Goal: Complete application form

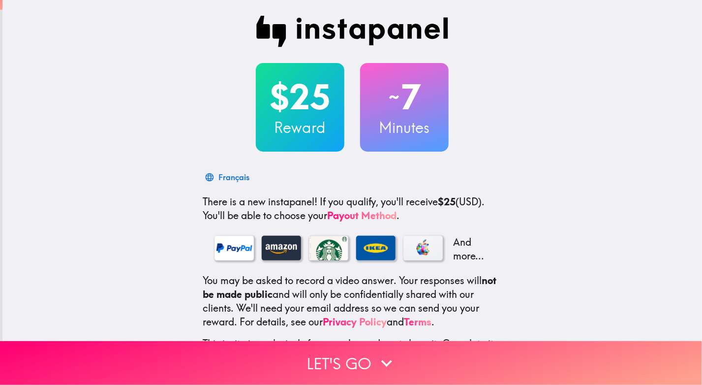
scroll to position [81, 0]
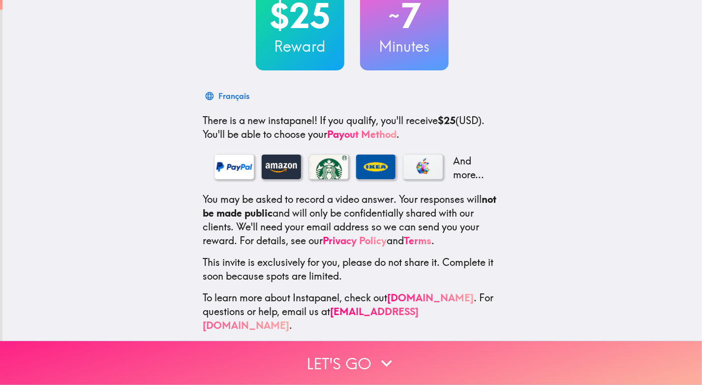
click at [366, 351] on button "Let's go" at bounding box center [351, 363] width 702 height 44
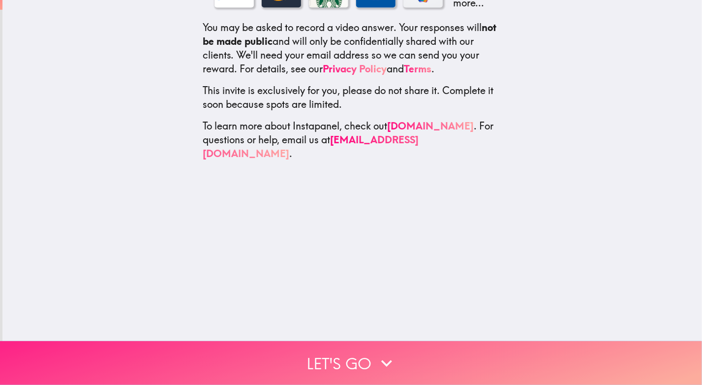
scroll to position [0, 0]
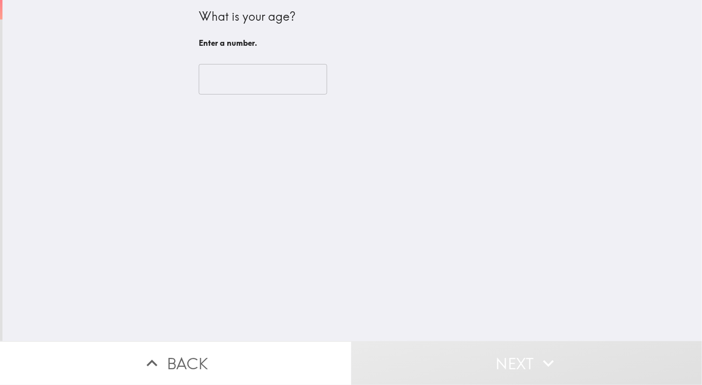
click at [247, 79] on input "number" at bounding box center [263, 79] width 128 height 31
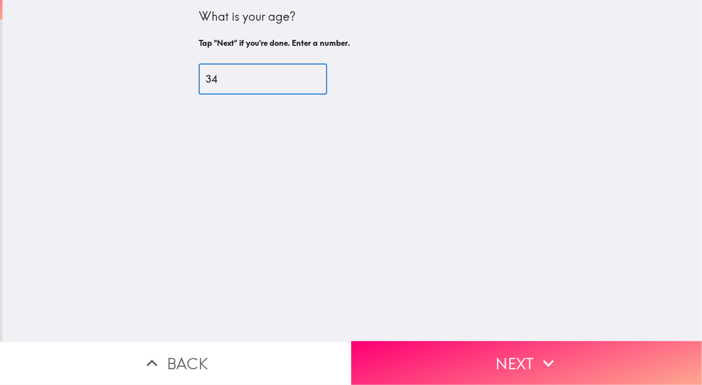
type input "34"
click at [489, 253] on div "What is your age? Tap "Next" if you're done. Enter a number. 34 ​" at bounding box center [352, 170] width 700 height 341
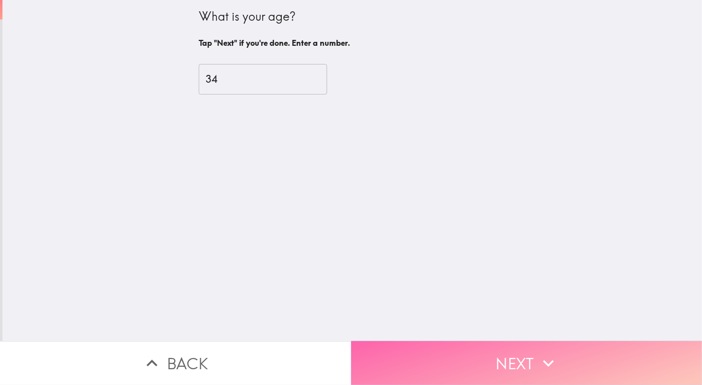
click at [497, 349] on button "Next" at bounding box center [526, 363] width 351 height 44
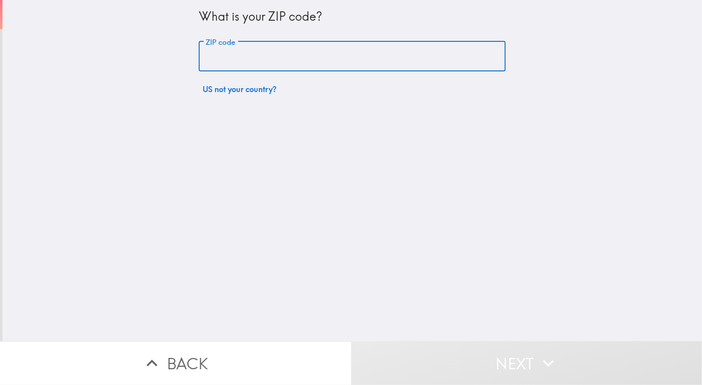
click at [268, 64] on input "ZIP code" at bounding box center [352, 56] width 307 height 31
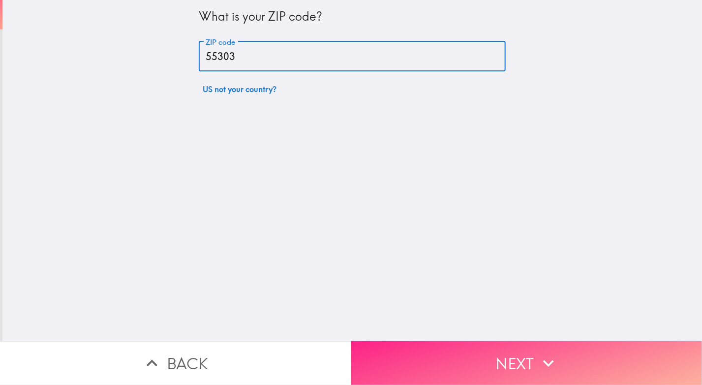
type input "55303"
click at [432, 356] on button "Next" at bounding box center [526, 363] width 351 height 44
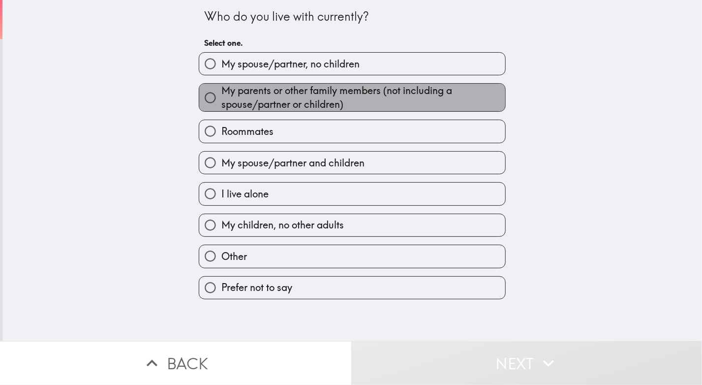
click at [306, 95] on span "My parents or other family members (not including a spouse/partner or children)" at bounding box center [363, 98] width 284 height 28
click at [221, 95] on input "My parents or other family members (not including a spouse/partner or children)" at bounding box center [210, 98] width 22 height 22
radio input "true"
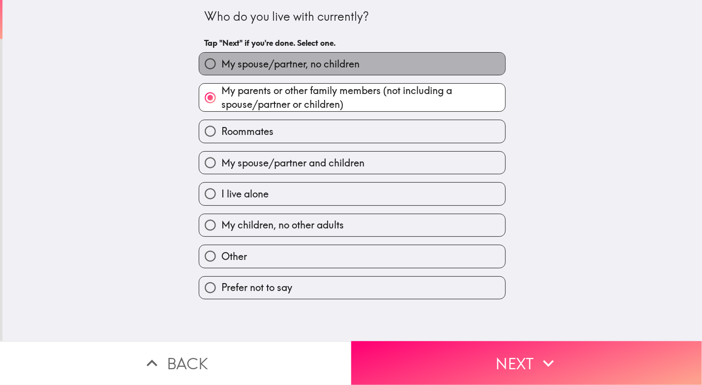
click at [285, 67] on span "My spouse/partner, no children" at bounding box center [290, 64] width 138 height 14
click at [221, 67] on input "My spouse/partner, no children" at bounding box center [210, 64] width 22 height 22
radio input "true"
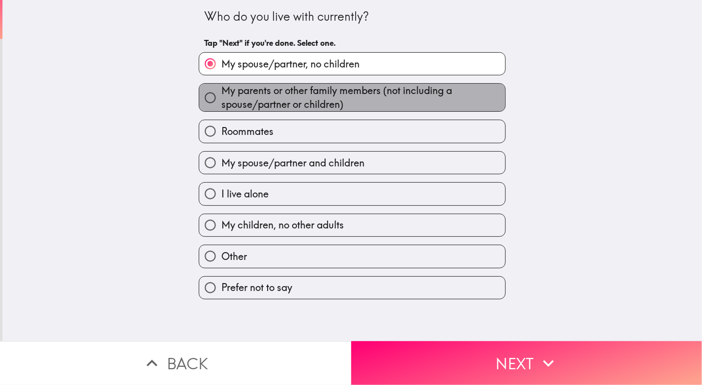
click at [292, 104] on span "My parents or other family members (not including a spouse/partner or children)" at bounding box center [363, 98] width 284 height 28
click at [221, 104] on input "My parents or other family members (not including a spouse/partner or children)" at bounding box center [210, 98] width 22 height 22
radio input "true"
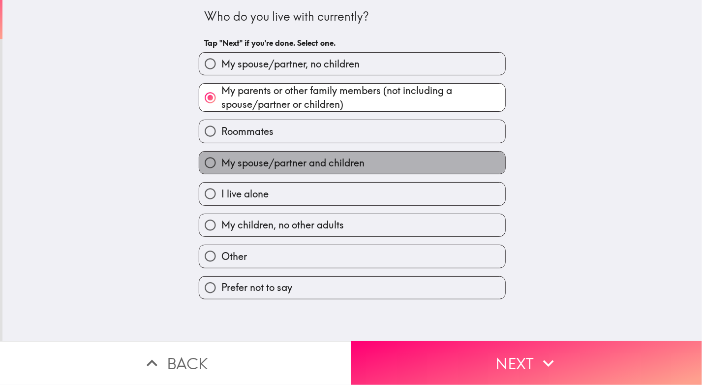
click at [308, 162] on span "My spouse/partner and children" at bounding box center [292, 163] width 143 height 14
click at [221, 162] on input "My spouse/partner and children" at bounding box center [210, 163] width 22 height 22
radio input "true"
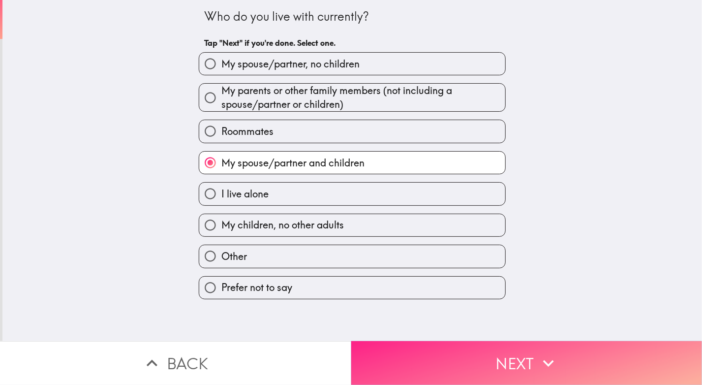
click at [513, 351] on button "Next" at bounding box center [526, 363] width 351 height 44
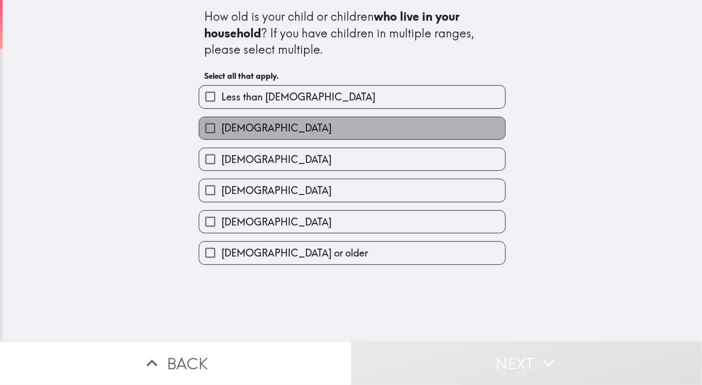
click at [293, 127] on label "[DEMOGRAPHIC_DATA]" at bounding box center [352, 128] width 306 height 22
click at [221, 127] on input "[DEMOGRAPHIC_DATA]" at bounding box center [210, 128] width 22 height 22
checkbox input "true"
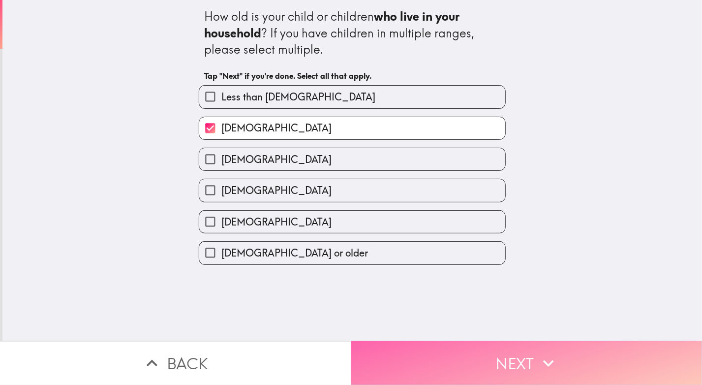
click at [523, 361] on button "Next" at bounding box center [526, 363] width 351 height 44
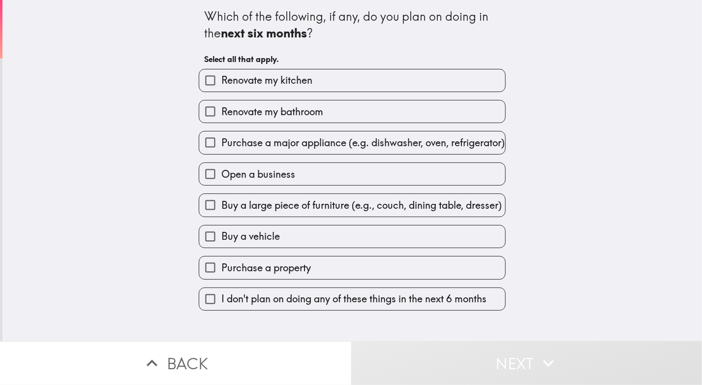
click at [293, 150] on span "Purchase a major appliance (e.g. dishwasher, oven, refrigerator)" at bounding box center [362, 143] width 283 height 14
click at [221, 154] on input "Purchase a major appliance (e.g. dishwasher, oven, refrigerator)" at bounding box center [210, 142] width 22 height 22
checkbox input "true"
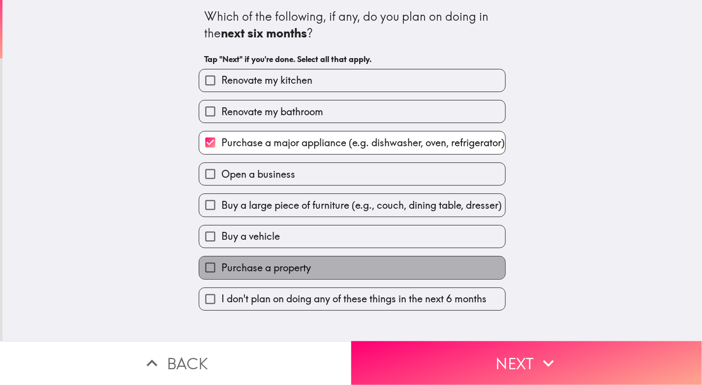
click at [249, 275] on span "Purchase a property" at bounding box center [266, 268] width 90 height 14
click at [221, 277] on input "Purchase a property" at bounding box center [210, 267] width 22 height 22
checkbox input "true"
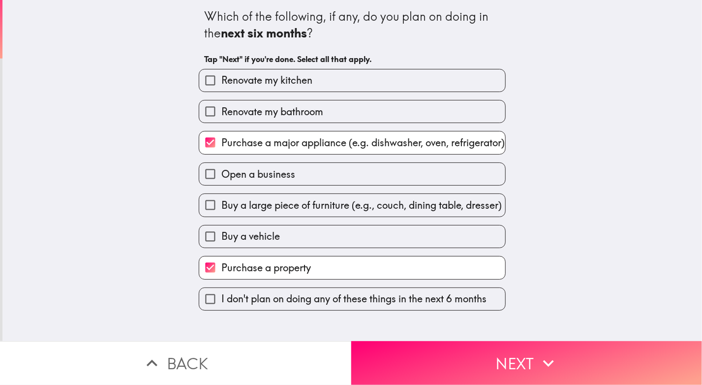
click at [352, 212] on span "Buy a large piece of furniture (e.g., couch, dining table, dresser)" at bounding box center [361, 205] width 281 height 14
click at [221, 216] on input "Buy a large piece of furniture (e.g., couch, dining table, dresser)" at bounding box center [210, 205] width 22 height 22
checkbox input "true"
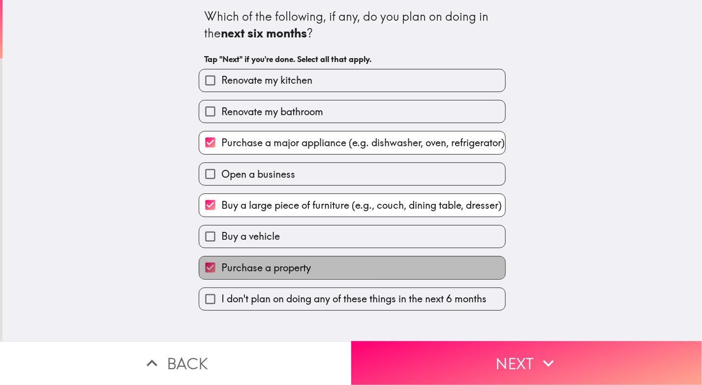
click at [285, 272] on span "Purchase a property" at bounding box center [266, 268] width 90 height 14
click at [221, 272] on input "Purchase a property" at bounding box center [210, 267] width 22 height 22
checkbox input "false"
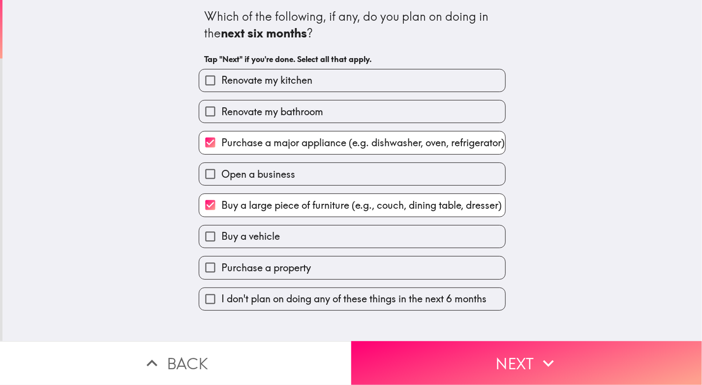
click at [321, 149] on span "Purchase a major appliance (e.g. dishwasher, oven, refrigerator)" at bounding box center [362, 143] width 283 height 14
click at [221, 149] on input "Purchase a major appliance (e.g. dishwasher, oven, refrigerator)" at bounding box center [210, 142] width 22 height 22
checkbox input "false"
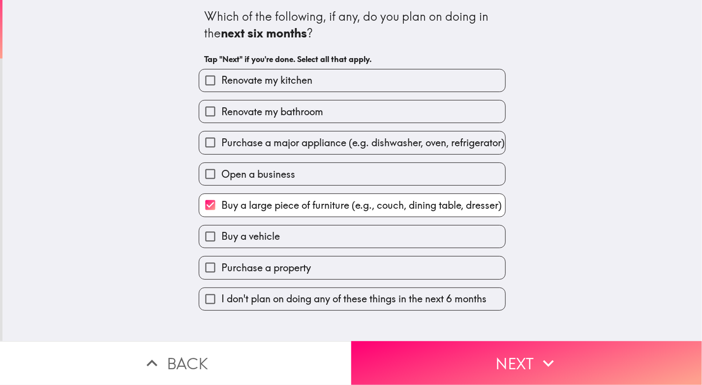
click at [373, 279] on label "Purchase a property" at bounding box center [352, 267] width 306 height 22
click at [221, 279] on input "Purchase a property" at bounding box center [210, 267] width 22 height 22
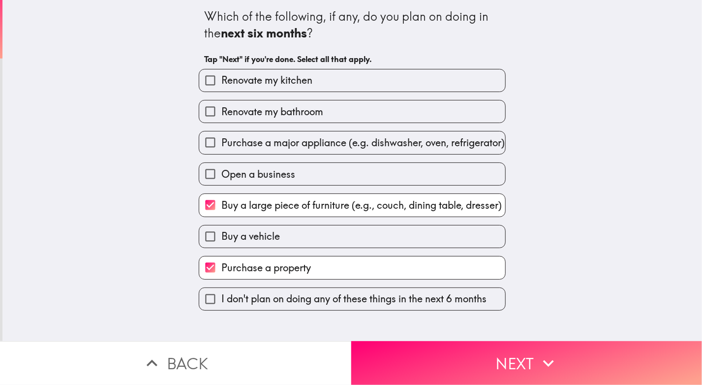
click at [373, 268] on label "Purchase a property" at bounding box center [352, 267] width 306 height 22
click at [221, 268] on input "Purchase a property" at bounding box center [210, 267] width 22 height 22
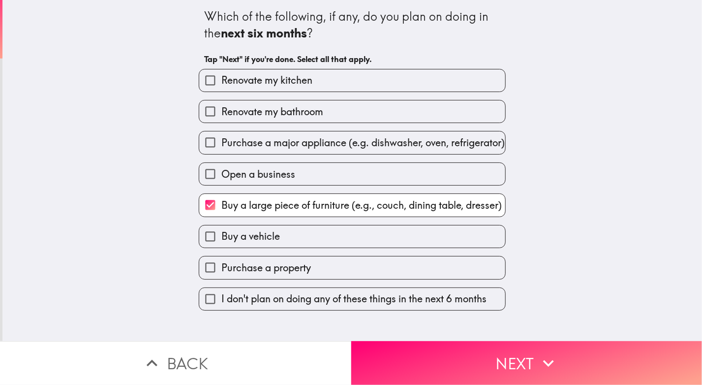
click at [374, 273] on label "Purchase a property" at bounding box center [352, 267] width 306 height 22
click at [221, 273] on input "Purchase a property" at bounding box center [210, 267] width 22 height 22
checkbox input "true"
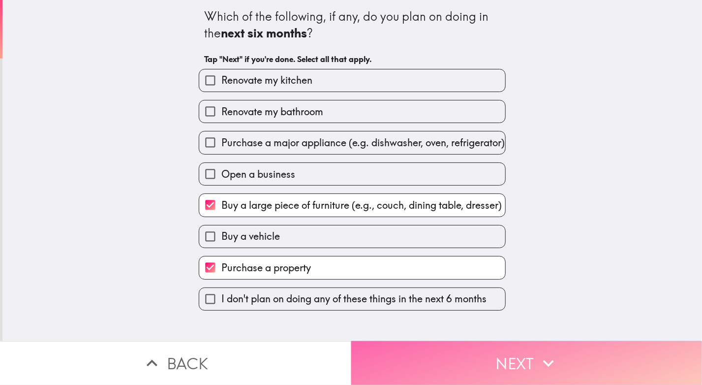
click at [467, 350] on button "Next" at bounding box center [526, 363] width 351 height 44
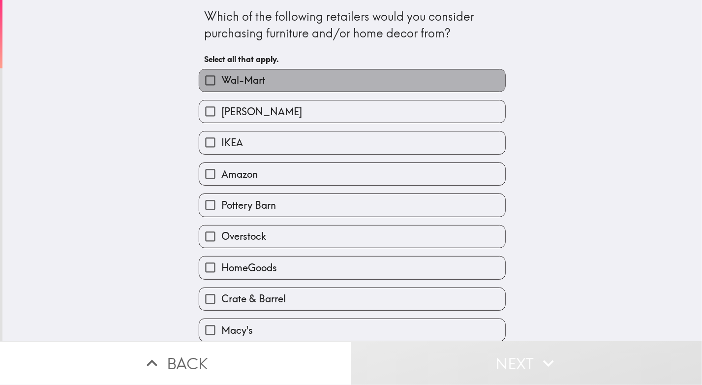
drag, startPoint x: 262, startPoint y: 81, endPoint x: 271, endPoint y: 89, distance: 11.5
click at [263, 81] on label "Wal-Mart" at bounding box center [352, 80] width 306 height 22
click at [221, 81] on input "Wal-Mart" at bounding box center [210, 80] width 22 height 22
checkbox input "true"
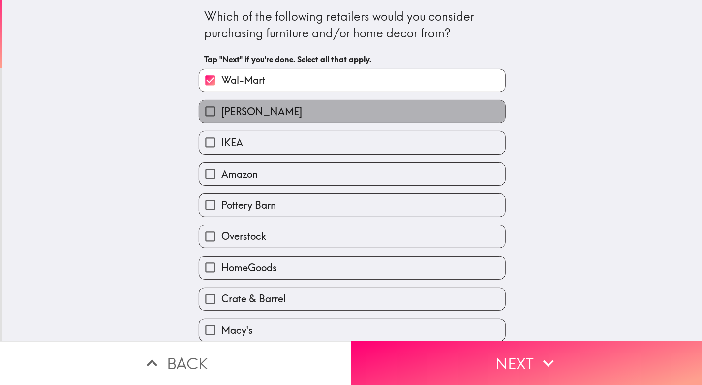
click at [277, 105] on span "[PERSON_NAME]" at bounding box center [261, 112] width 81 height 14
click at [221, 105] on input "[PERSON_NAME]" at bounding box center [210, 111] width 22 height 22
checkbox input "true"
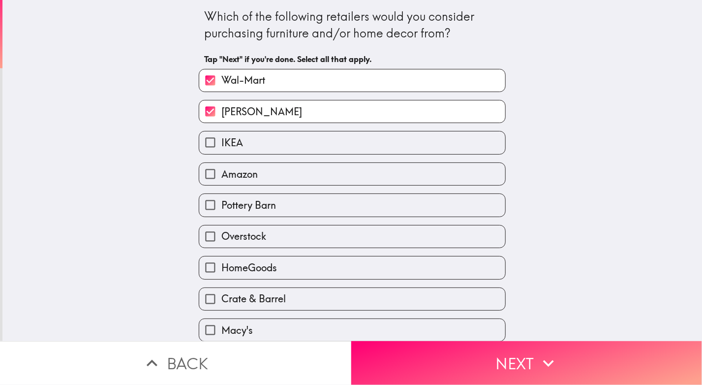
click at [278, 141] on label "IKEA" at bounding box center [352, 142] width 306 height 22
click at [221, 141] on input "IKEA" at bounding box center [210, 142] width 22 height 22
checkbox input "true"
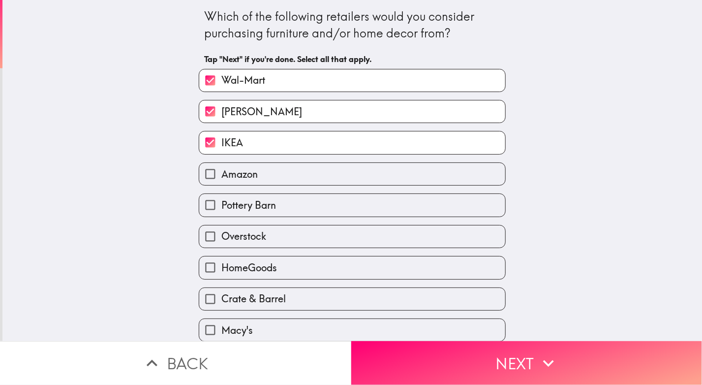
click at [269, 175] on label "Amazon" at bounding box center [352, 174] width 306 height 22
click at [221, 175] on input "Amazon" at bounding box center [210, 174] width 22 height 22
checkbox input "true"
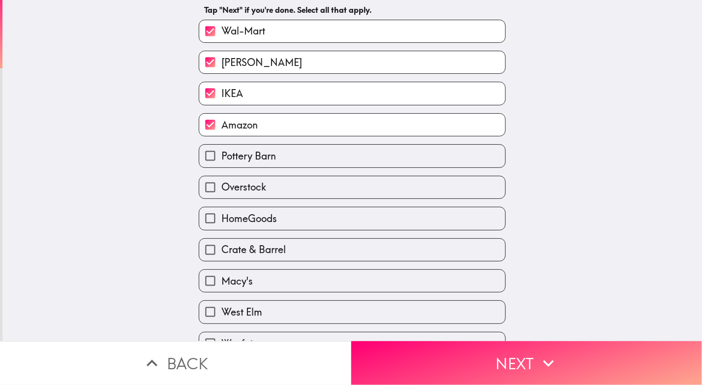
scroll to position [98, 0]
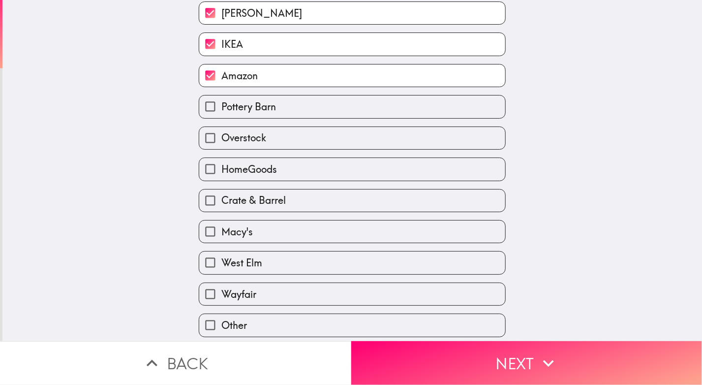
click at [304, 167] on label "HomeGoods" at bounding box center [352, 169] width 306 height 22
click at [221, 167] on input "HomeGoods" at bounding box center [210, 169] width 22 height 22
checkbox input "true"
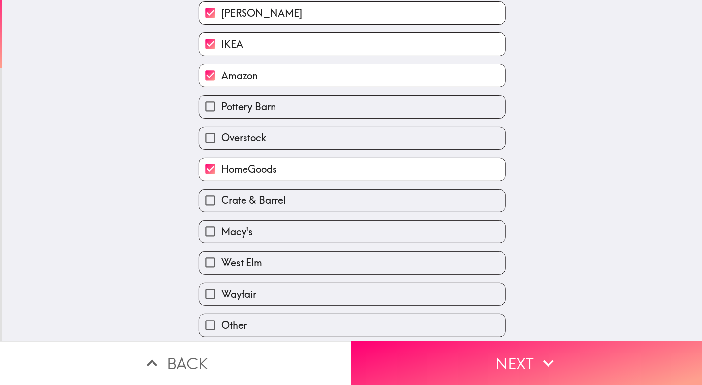
click at [310, 203] on label "Crate & Barrel" at bounding box center [352, 200] width 306 height 22
click at [221, 203] on input "Crate & Barrel" at bounding box center [210, 200] width 22 height 22
checkbox input "true"
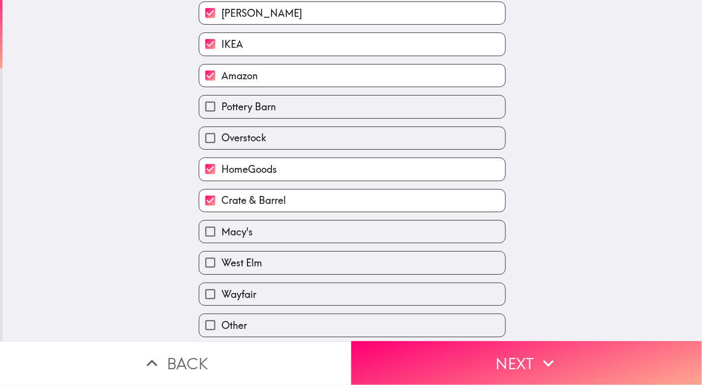
scroll to position [139, 0]
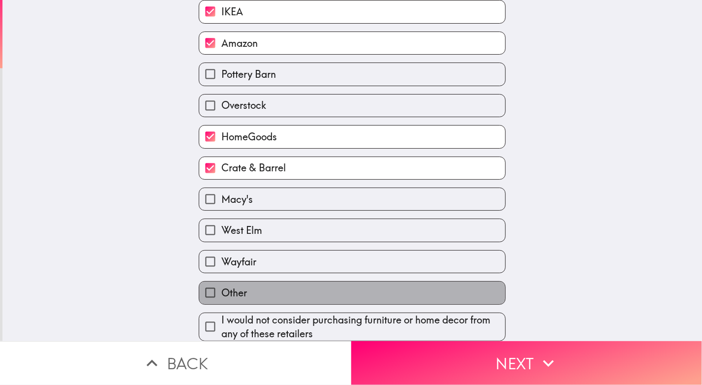
click at [262, 287] on label "Other" at bounding box center [352, 293] width 306 height 22
click at [221, 287] on input "Other" at bounding box center [210, 293] width 22 height 22
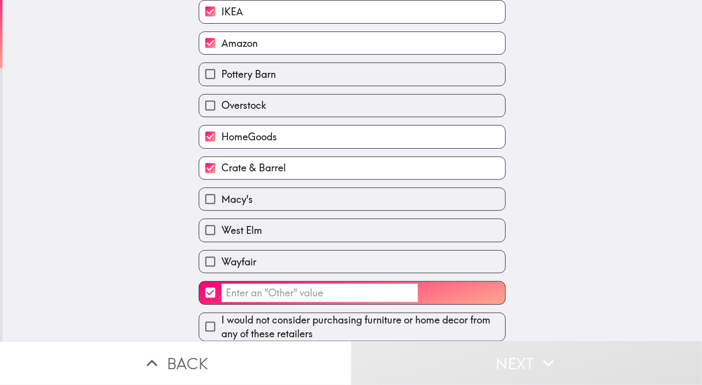
click at [346, 282] on label "​" at bounding box center [352, 293] width 306 height 22
click at [221, 282] on input "​" at bounding box center [210, 293] width 22 height 22
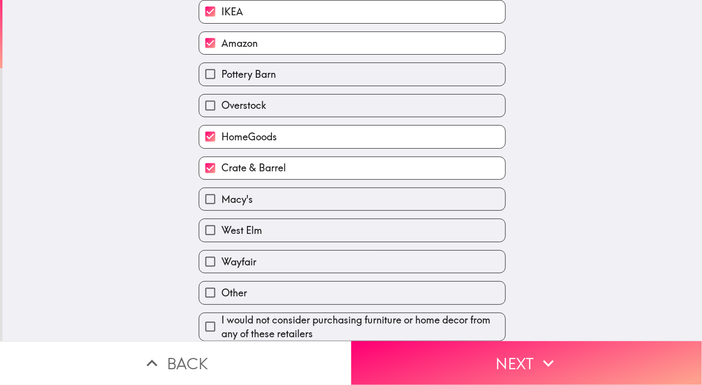
click at [355, 282] on label "Other" at bounding box center [352, 293] width 306 height 22
click at [221, 282] on input "Other" at bounding box center [210, 293] width 22 height 22
checkbox input "true"
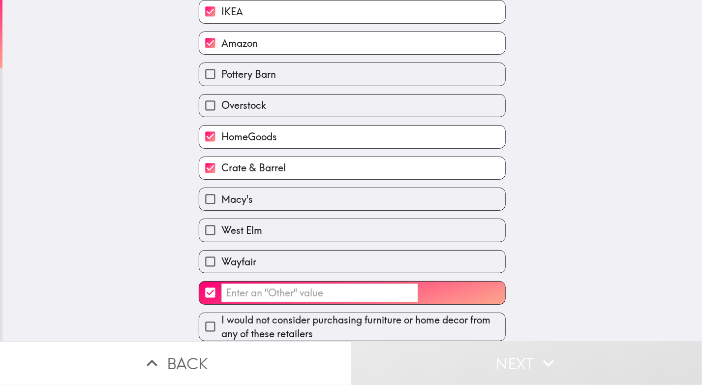
click at [357, 289] on input "​" at bounding box center [319, 292] width 197 height 19
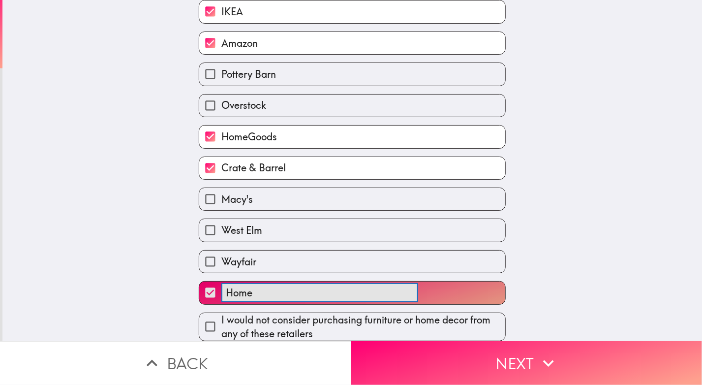
click at [199, 282] on button "Home ​" at bounding box center [352, 293] width 306 height 22
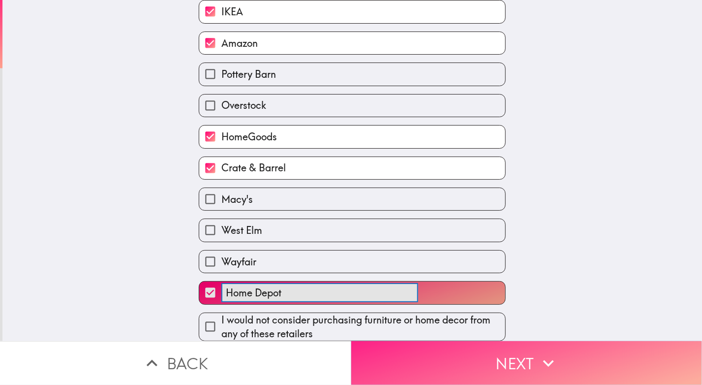
type input "Home Depot"
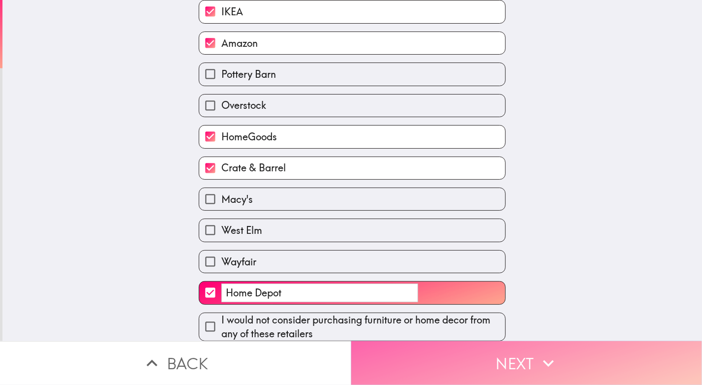
click at [486, 341] on button "Next" at bounding box center [526, 363] width 351 height 44
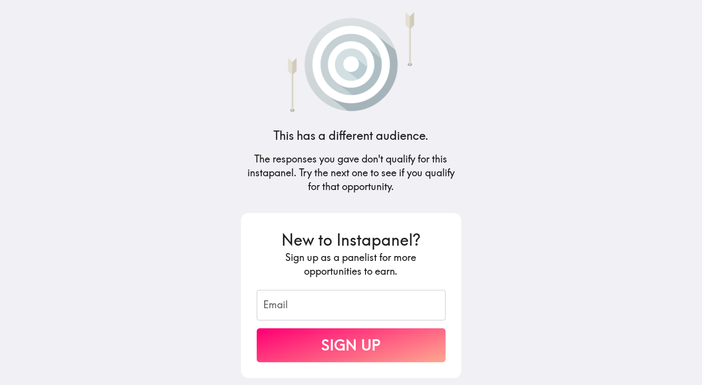
scroll to position [50, 0]
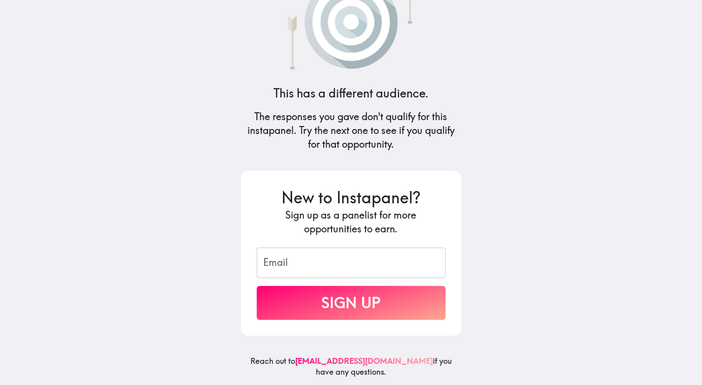
click at [307, 254] on input "Email" at bounding box center [351, 263] width 189 height 31
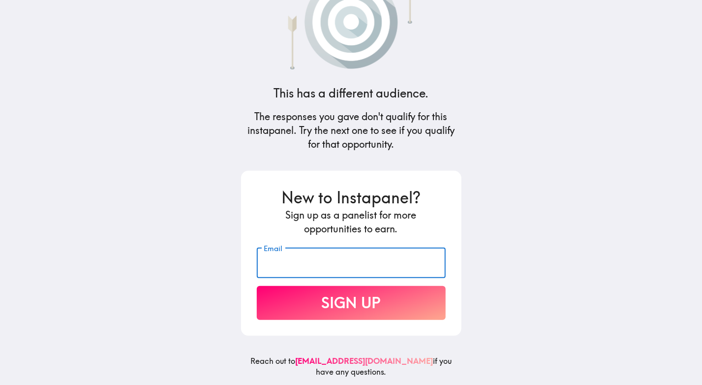
type input "[EMAIL_ADDRESS][DOMAIN_NAME]"
click at [356, 297] on button "Sign Up" at bounding box center [351, 303] width 189 height 34
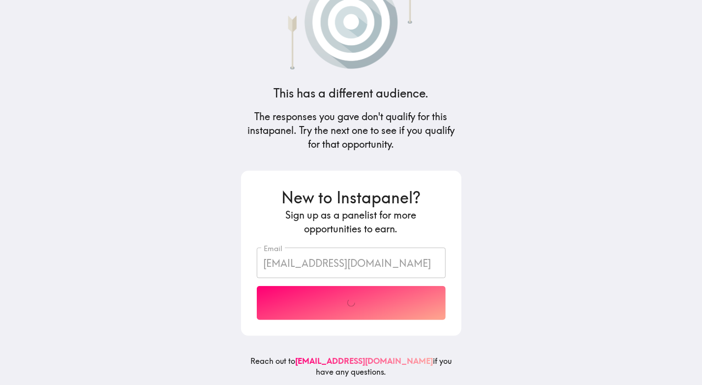
scroll to position [3, 0]
